Goal: Navigation & Orientation: Find specific page/section

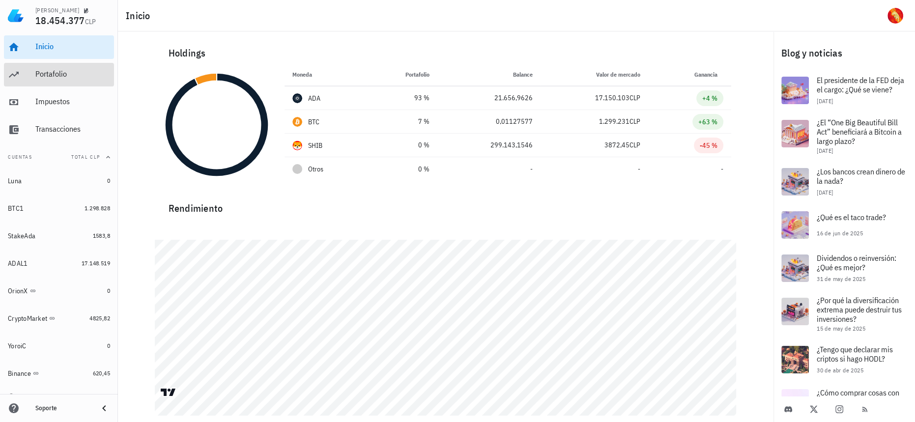
click at [76, 69] on div "Portafolio" at bounding box center [72, 73] width 75 height 9
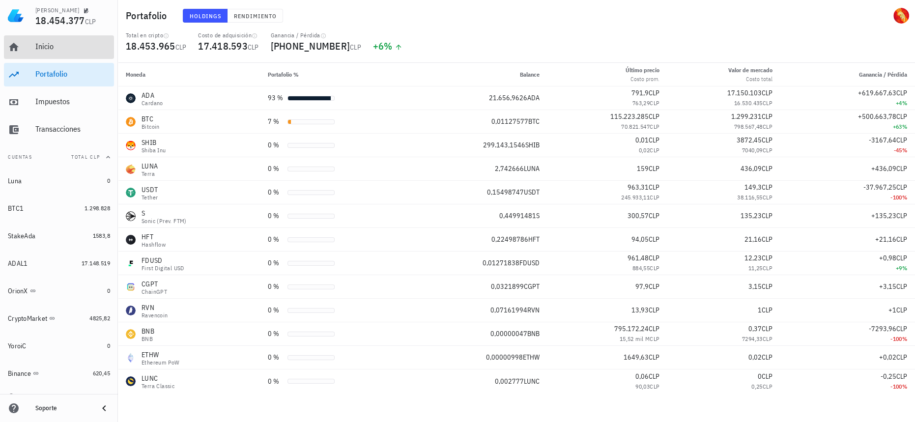
click at [50, 42] on div "Inicio" at bounding box center [72, 46] width 75 height 9
